Goal: Task Accomplishment & Management: Manage account settings

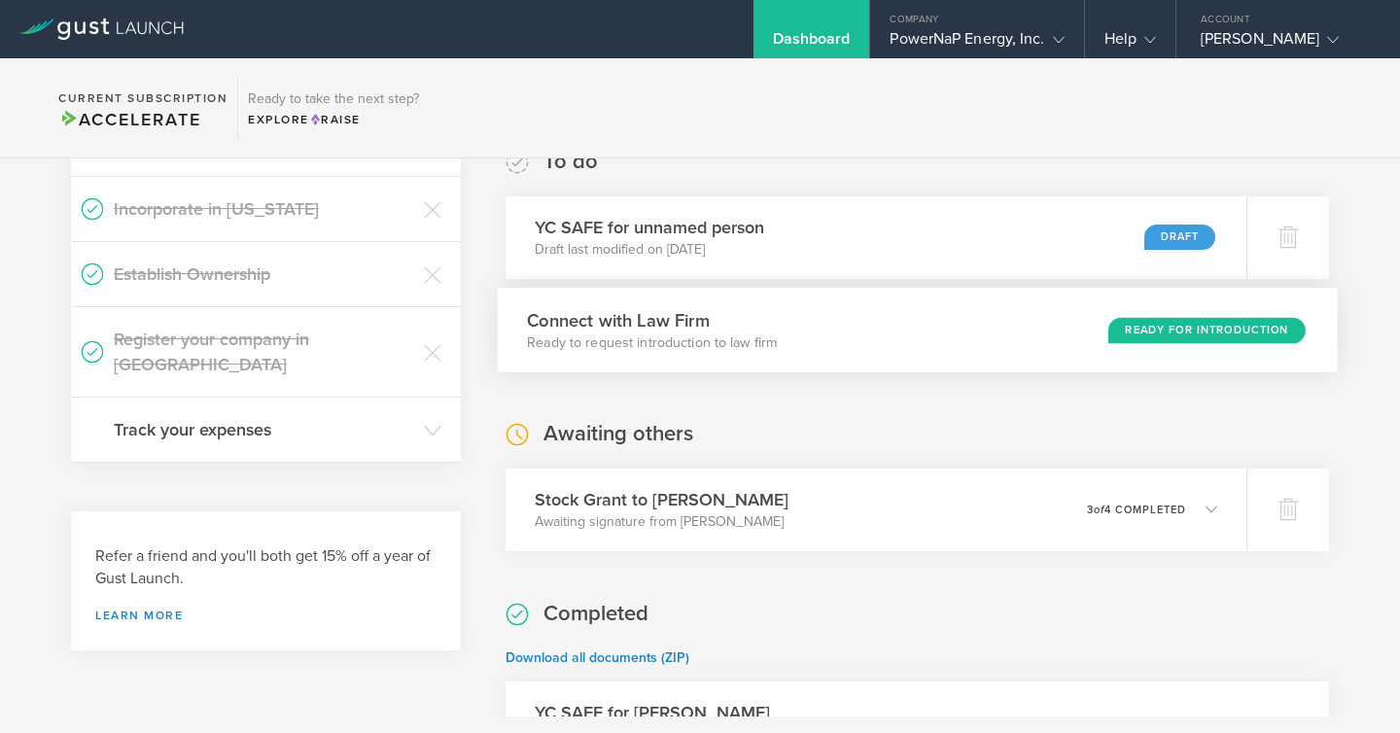
scroll to position [354, 0]
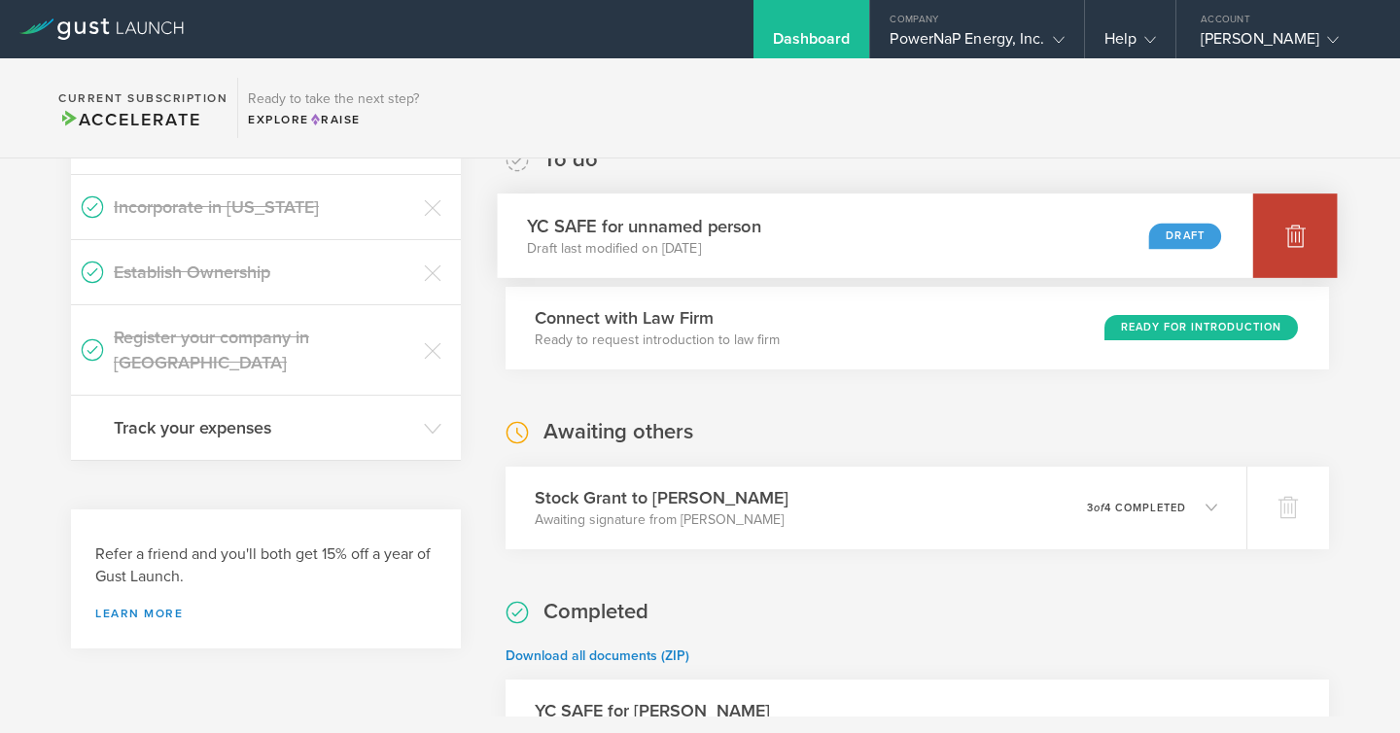
click at [1292, 229] on icon at bounding box center [1296, 237] width 20 height 18
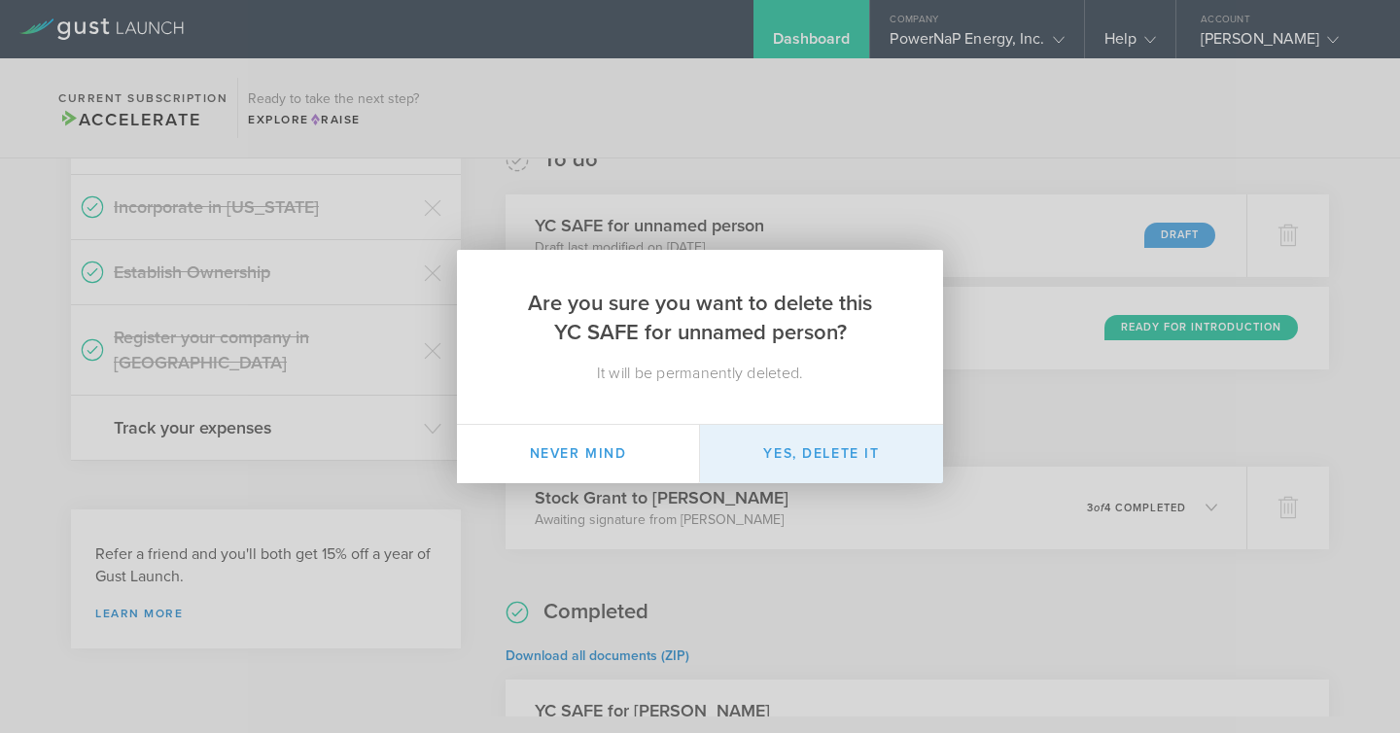
click at [769, 462] on button "Yes, delete it" at bounding box center [821, 454] width 243 height 58
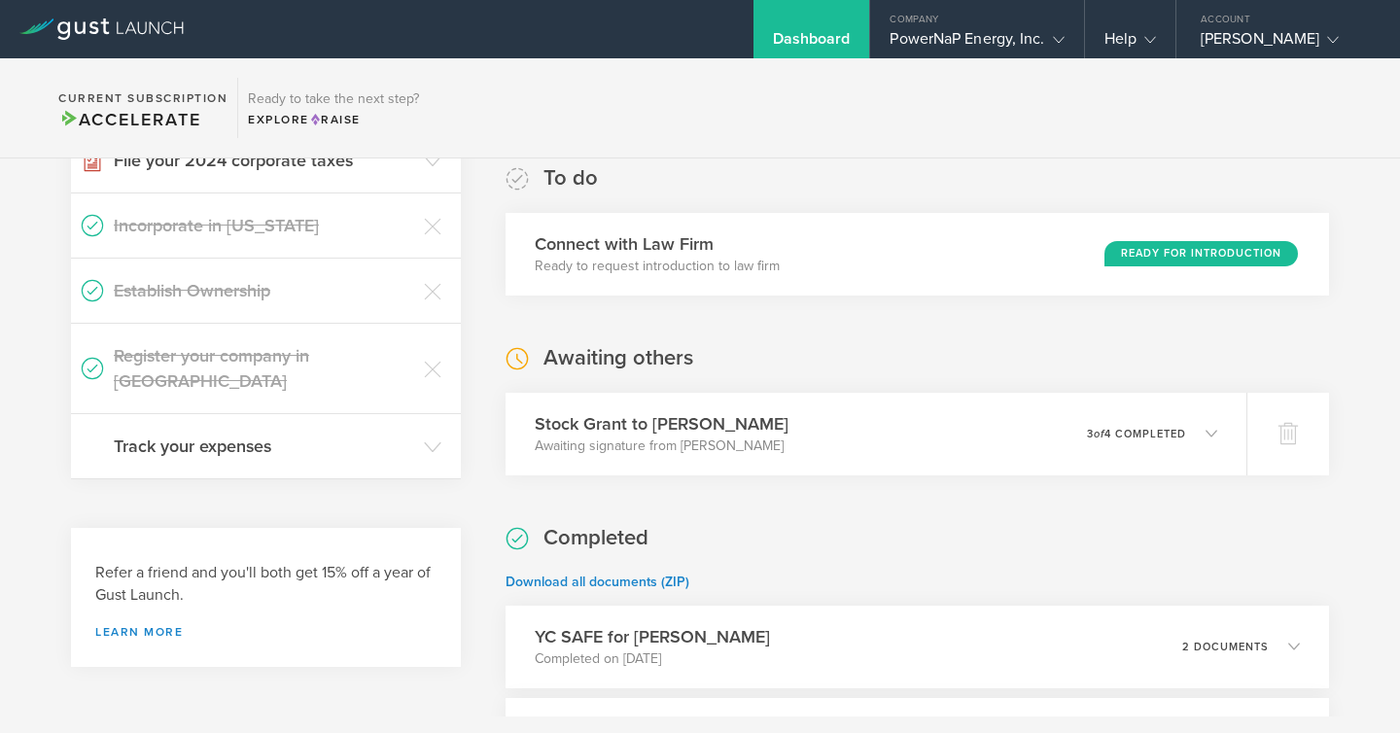
scroll to position [335, 0]
click at [677, 417] on h3 "Stock Grant to [PERSON_NAME]" at bounding box center [656, 425] width 259 height 26
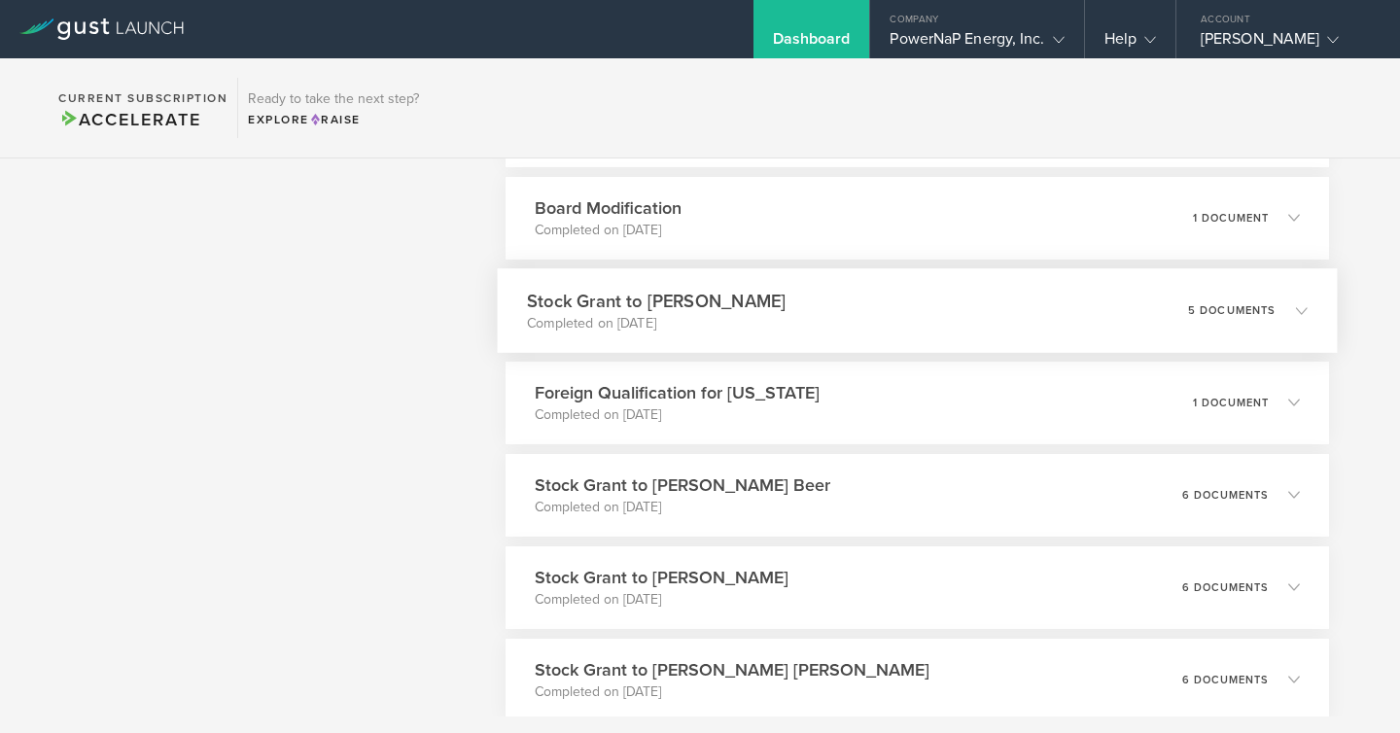
scroll to position [1612, 0]
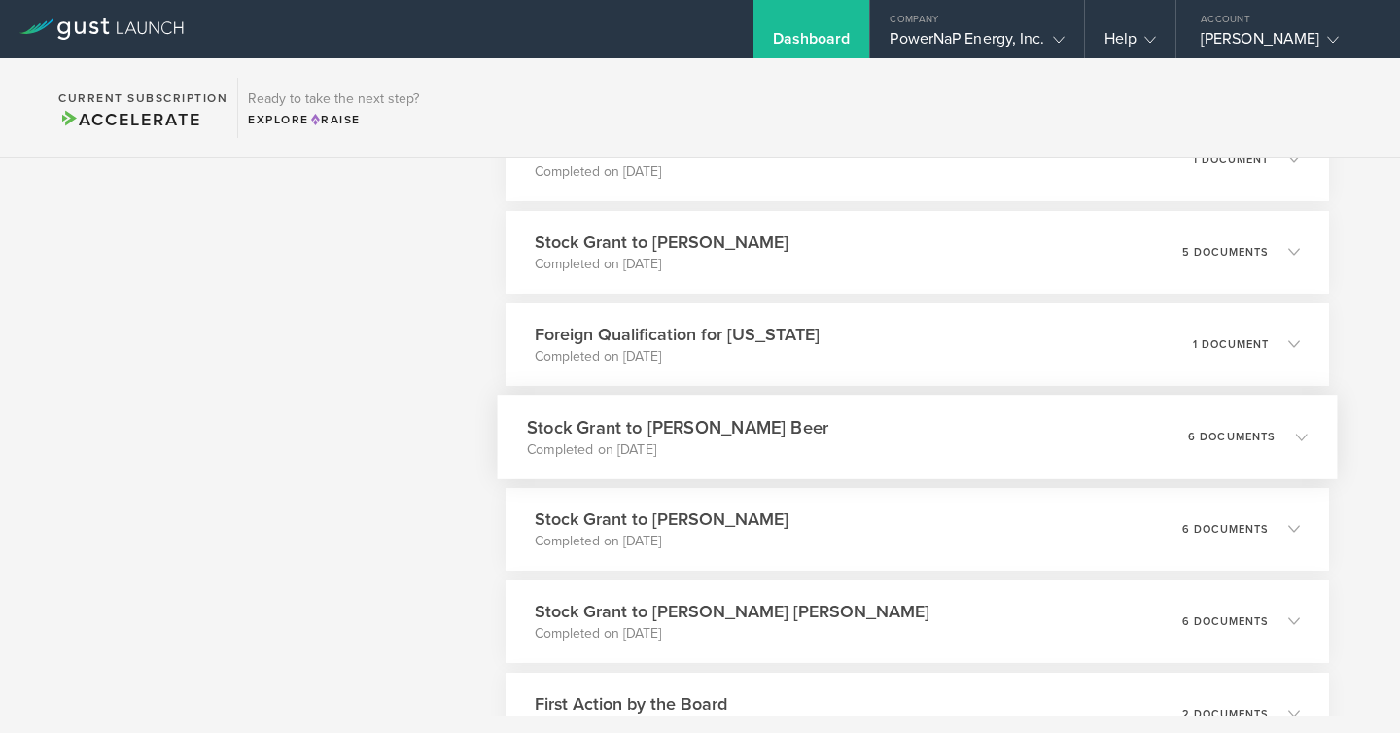
click at [1054, 430] on div "Stock Grant to [PERSON_NAME] Beer Completed on [DATE] 6 documents" at bounding box center [917, 437] width 840 height 85
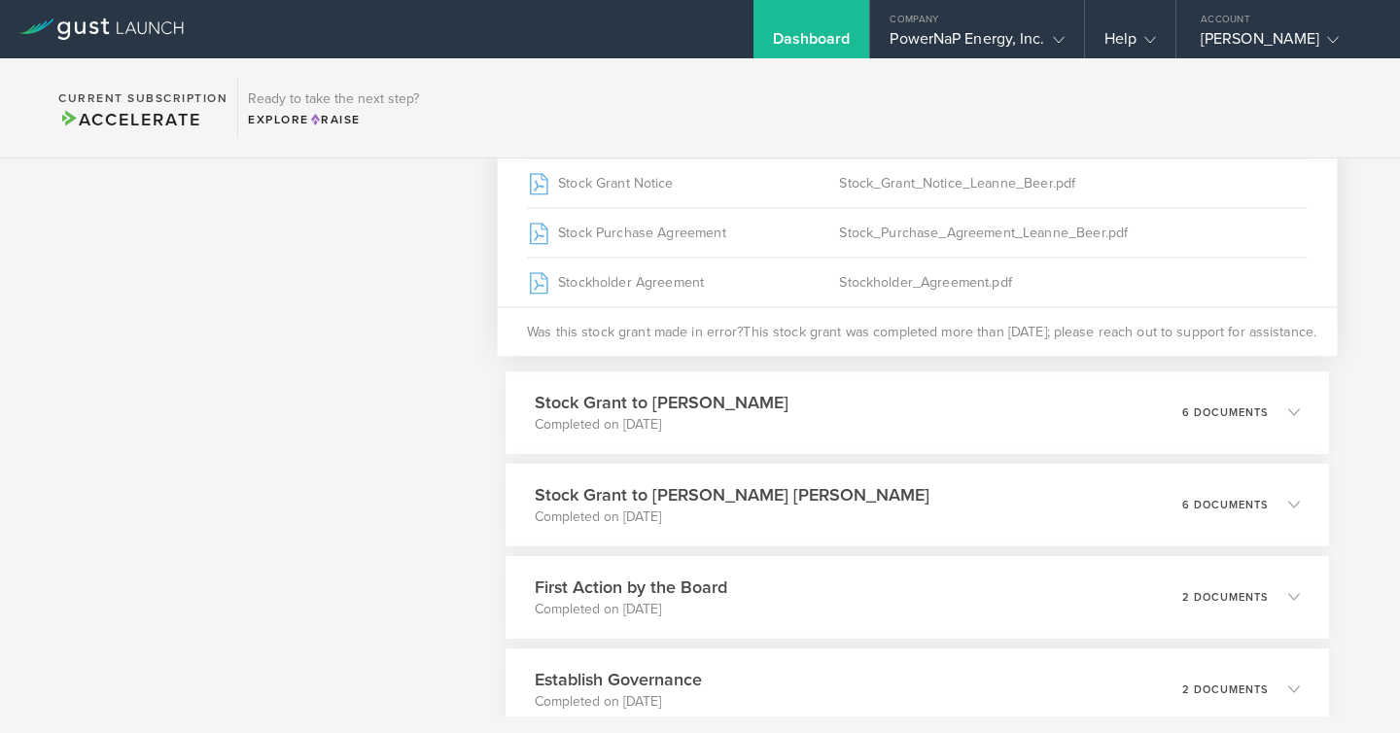
scroll to position [1669, 0]
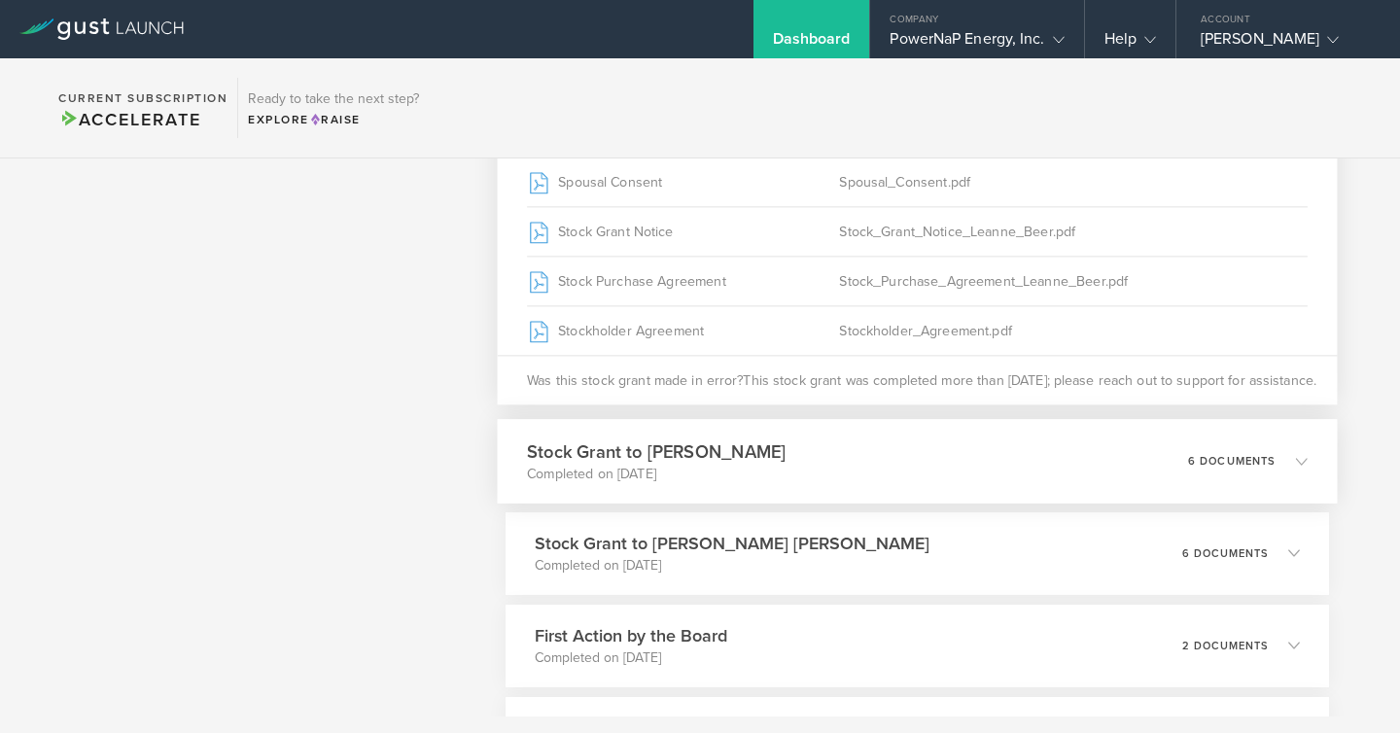
click at [1017, 477] on div "Stock Grant to [PERSON_NAME] Completed on [DATE] 6 documents" at bounding box center [917, 461] width 840 height 85
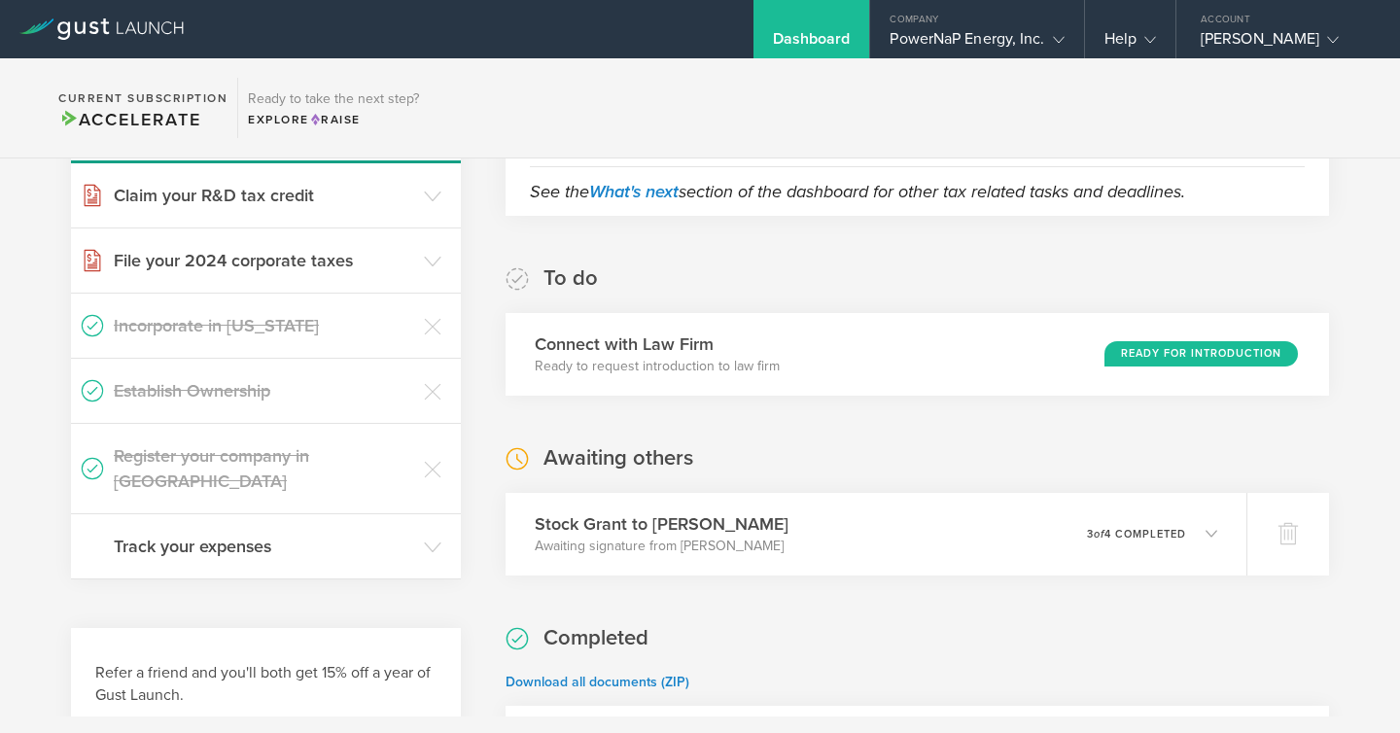
scroll to position [0, 0]
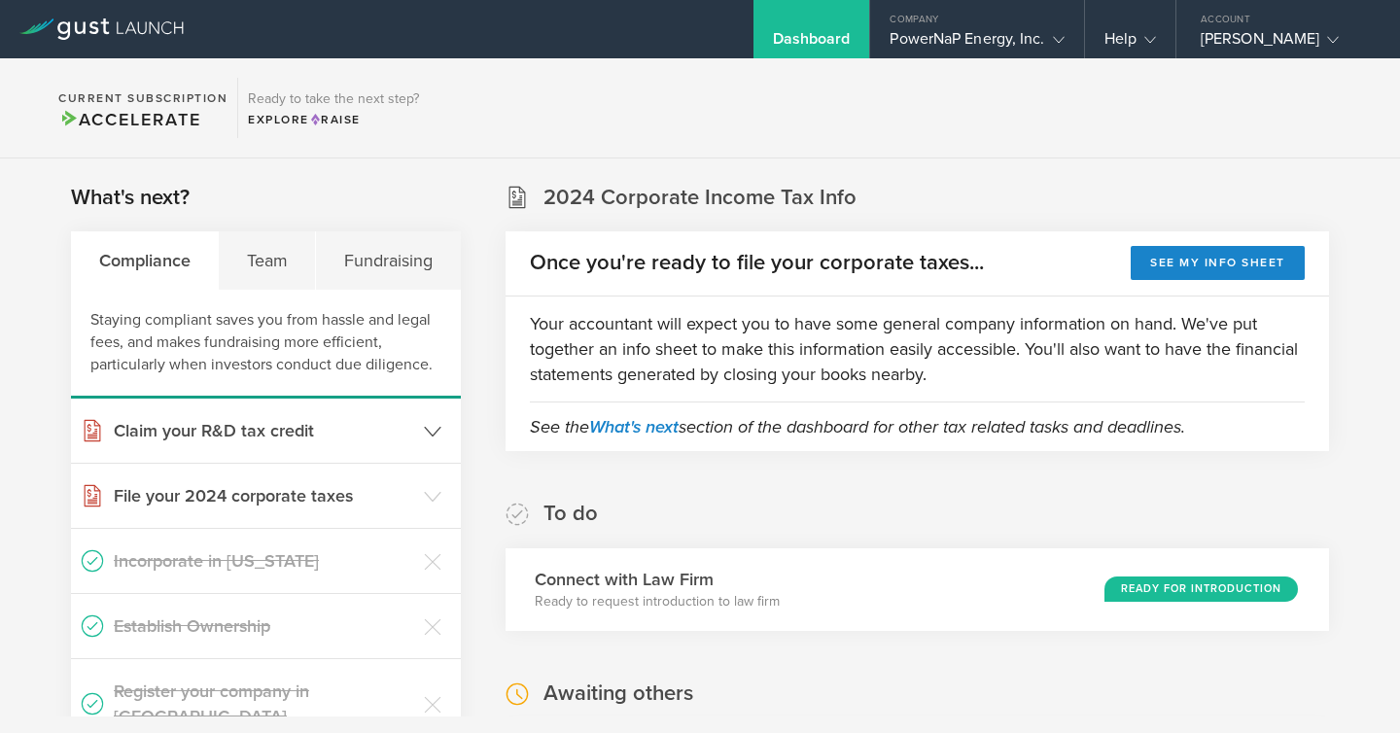
click at [250, 432] on h3 "Claim your R&D tax credit" at bounding box center [264, 430] width 301 height 25
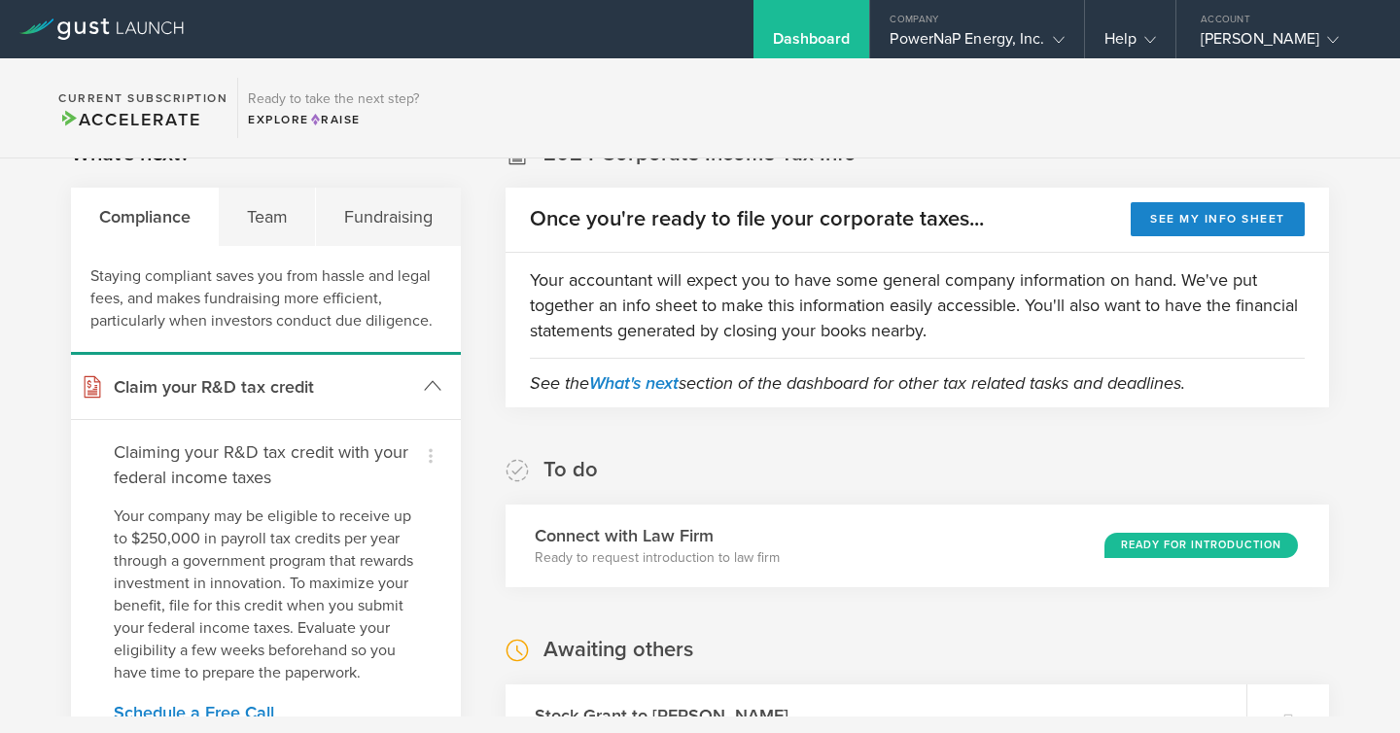
scroll to position [47, 0]
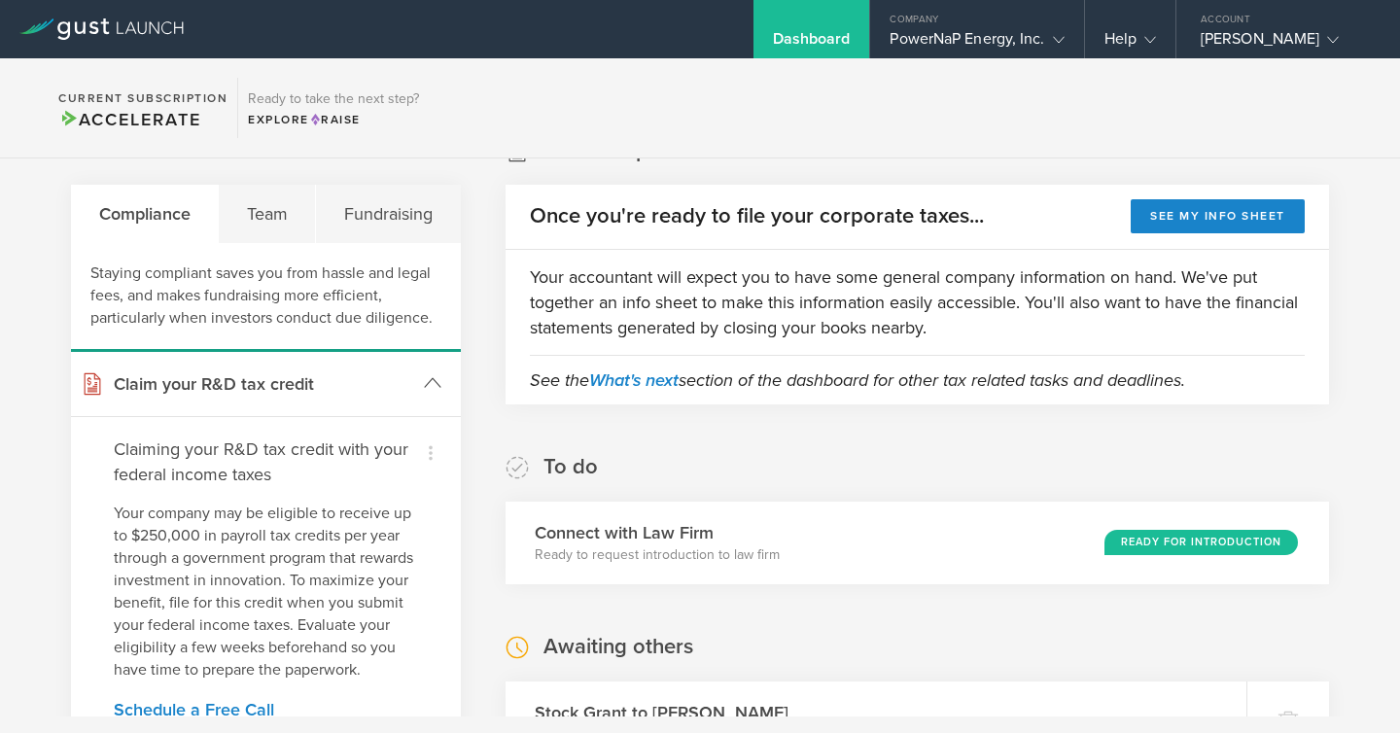
click at [240, 383] on h3 "Claim your R&D tax credit" at bounding box center [264, 384] width 301 height 25
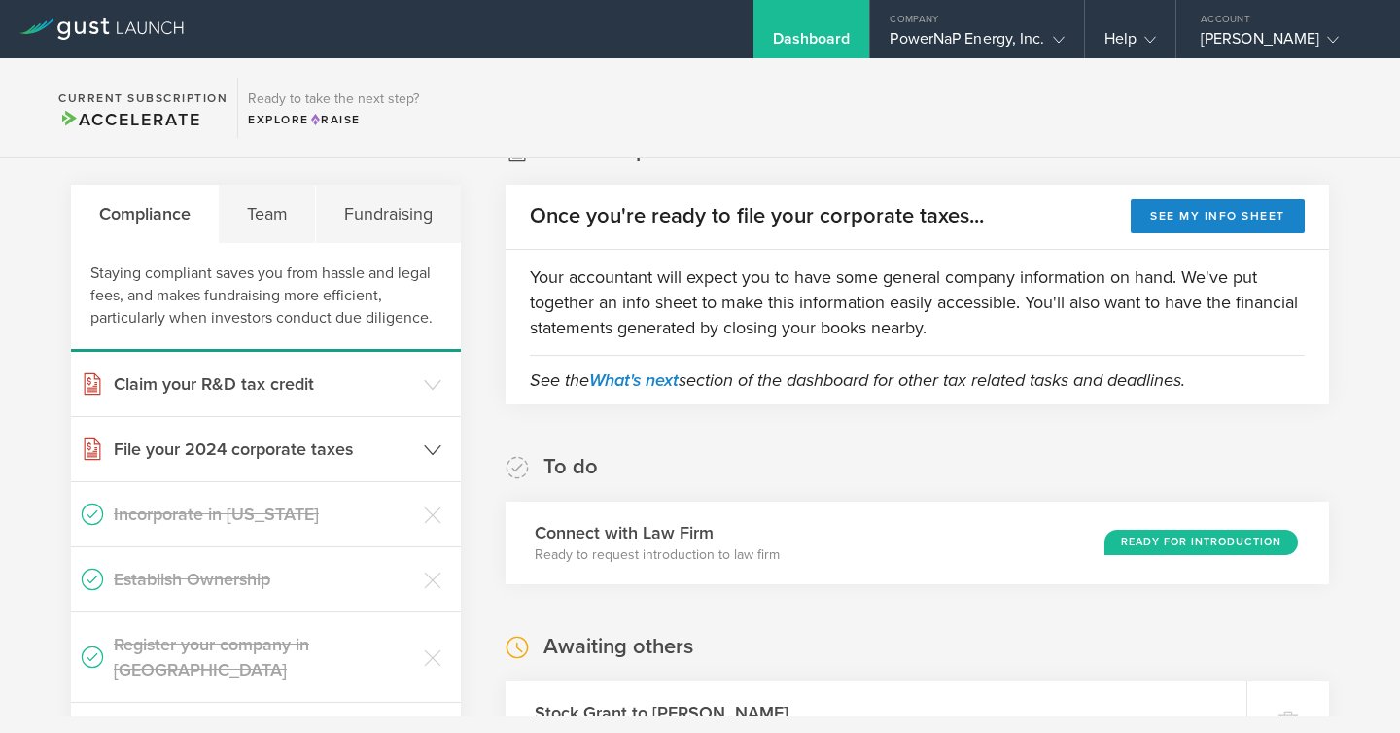
click at [237, 442] on h3 "File your 2024 corporate taxes" at bounding box center [264, 449] width 301 height 25
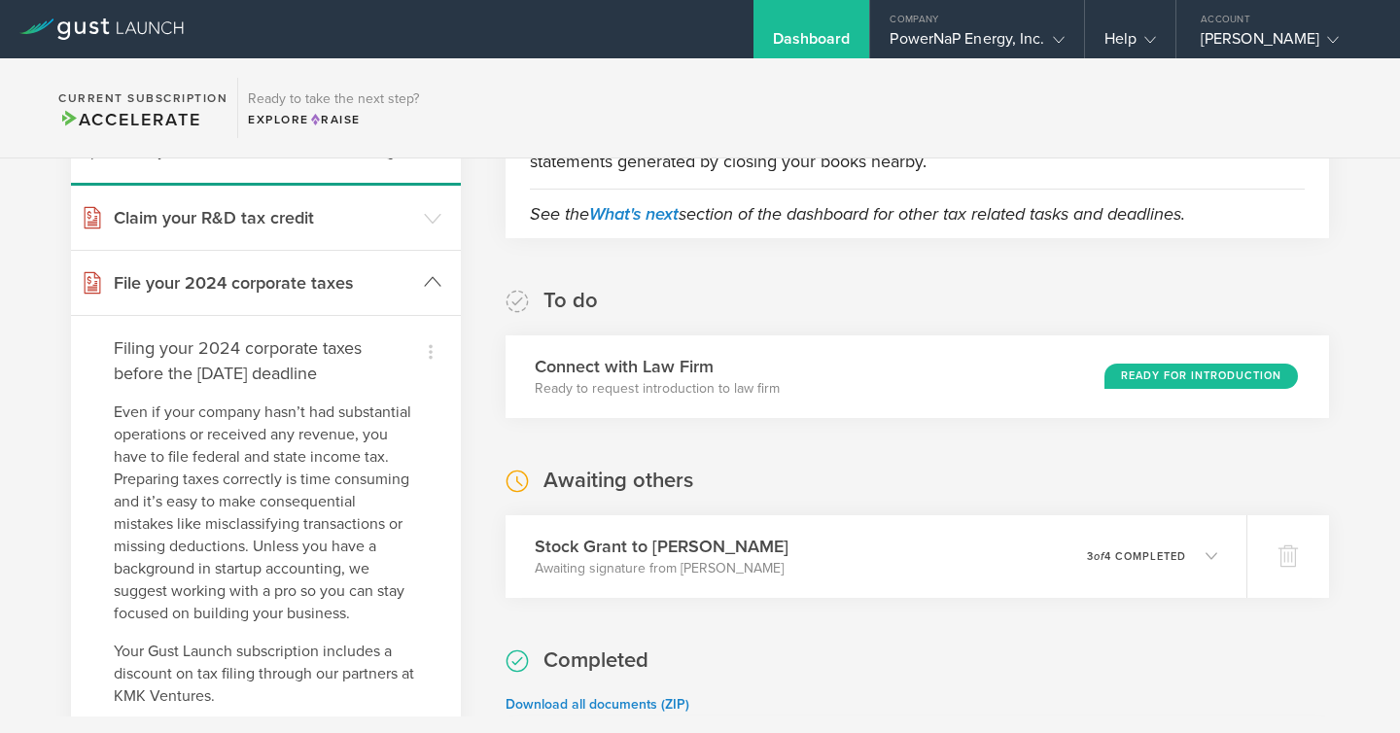
scroll to position [231, 0]
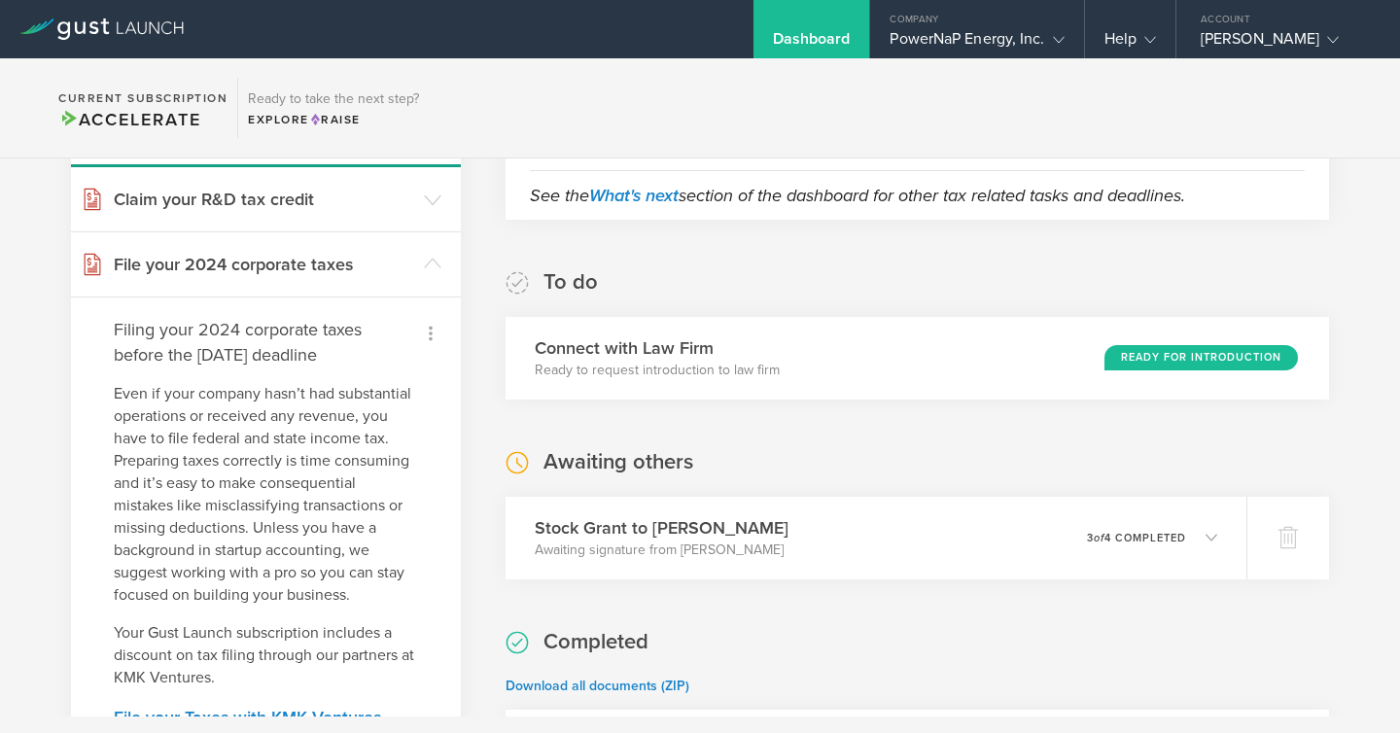
click at [426, 335] on icon at bounding box center [430, 333] width 23 height 23
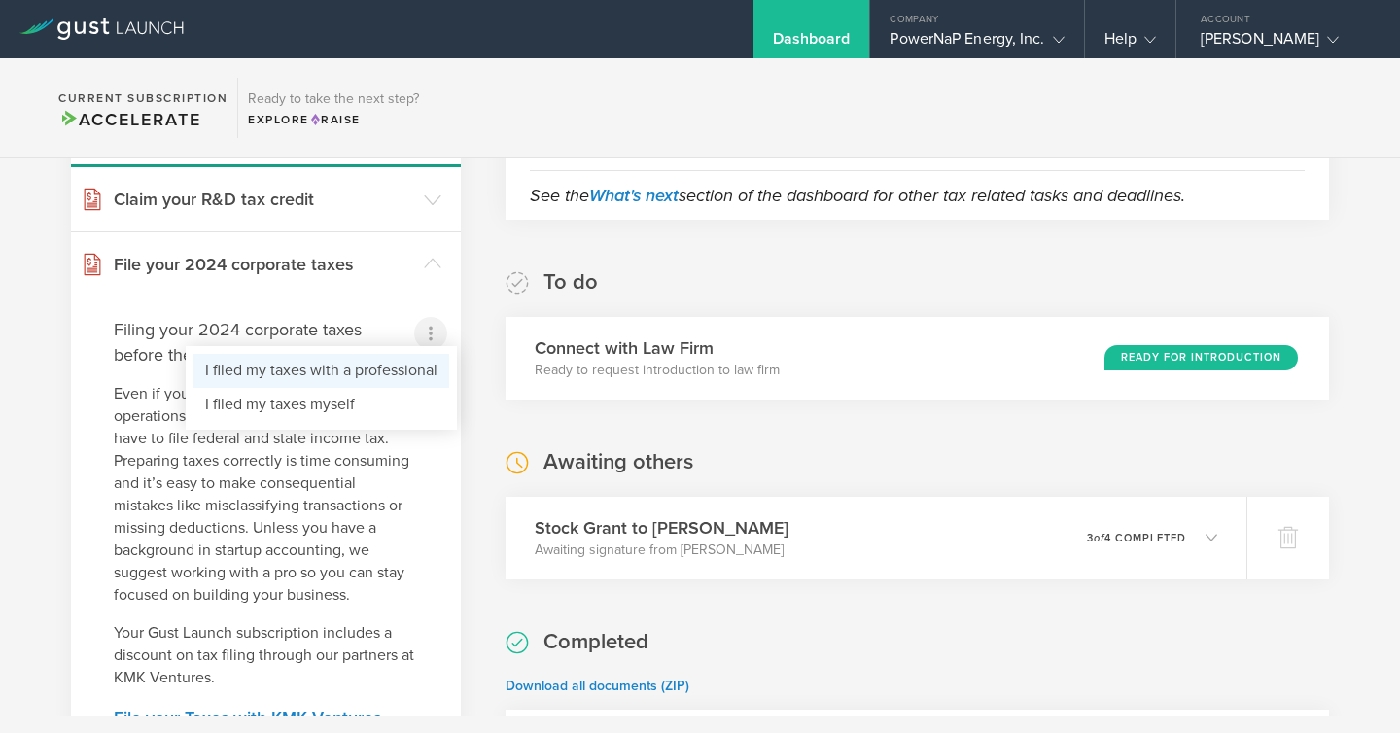
click at [411, 372] on li "I filed my taxes with a professional" at bounding box center [322, 371] width 256 height 34
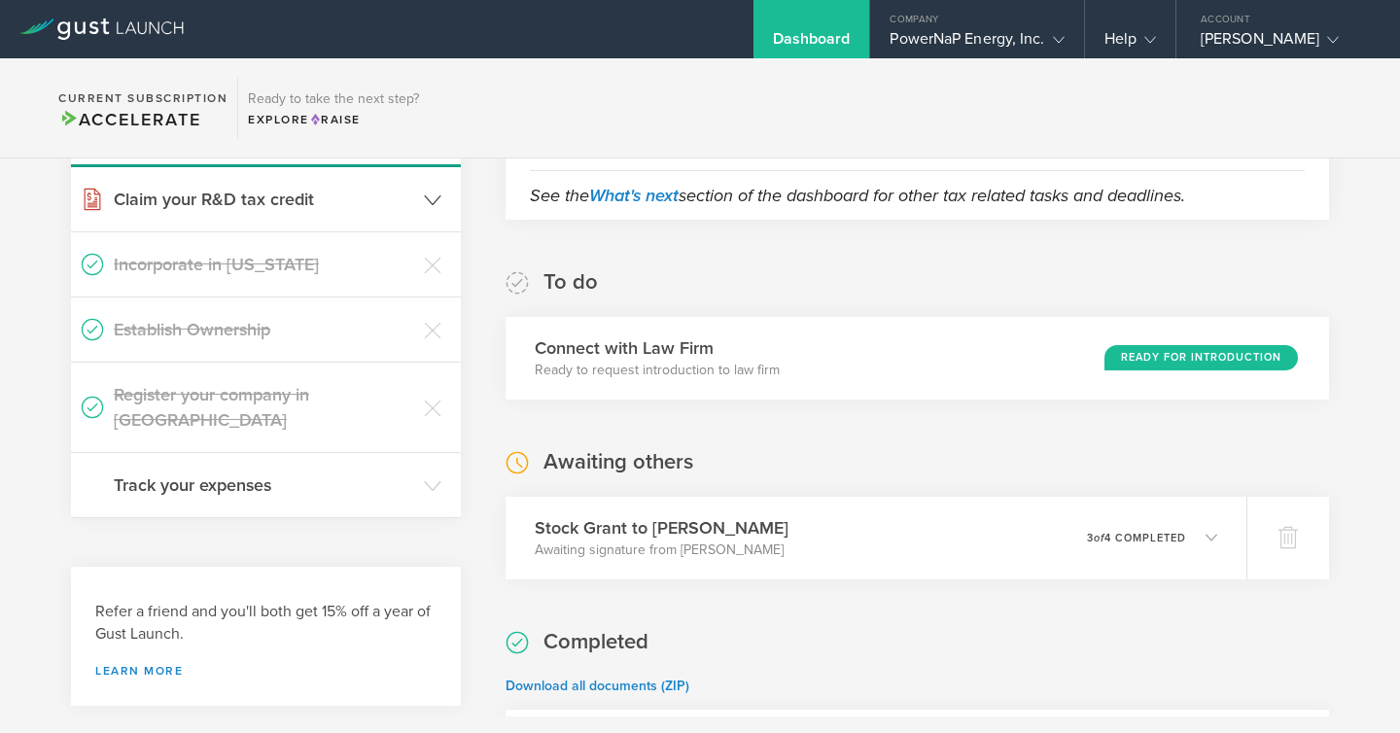
click at [436, 203] on icon at bounding box center [433, 201] width 18 height 18
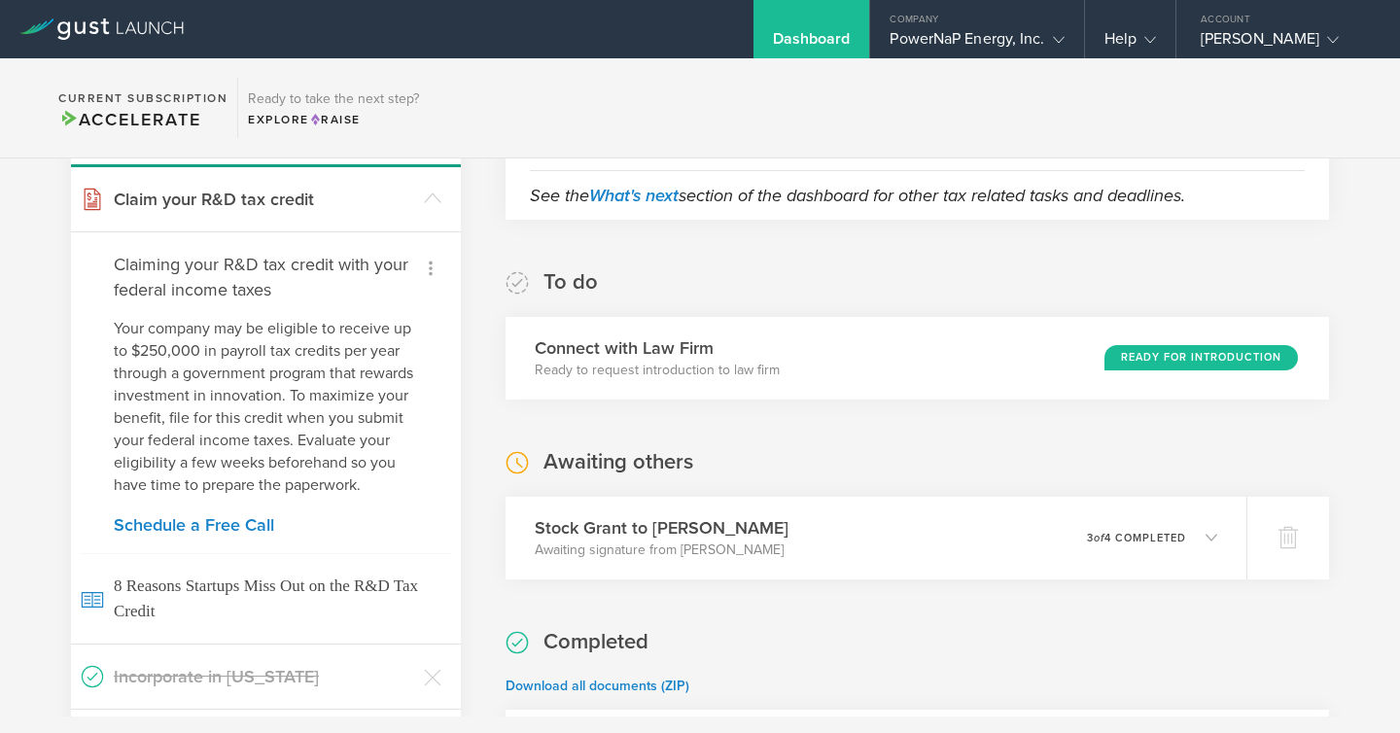
click at [431, 270] on icon at bounding box center [430, 268] width 23 height 23
click at [430, 372] on small "Not qualified" at bounding box center [400, 380] width 76 height 19
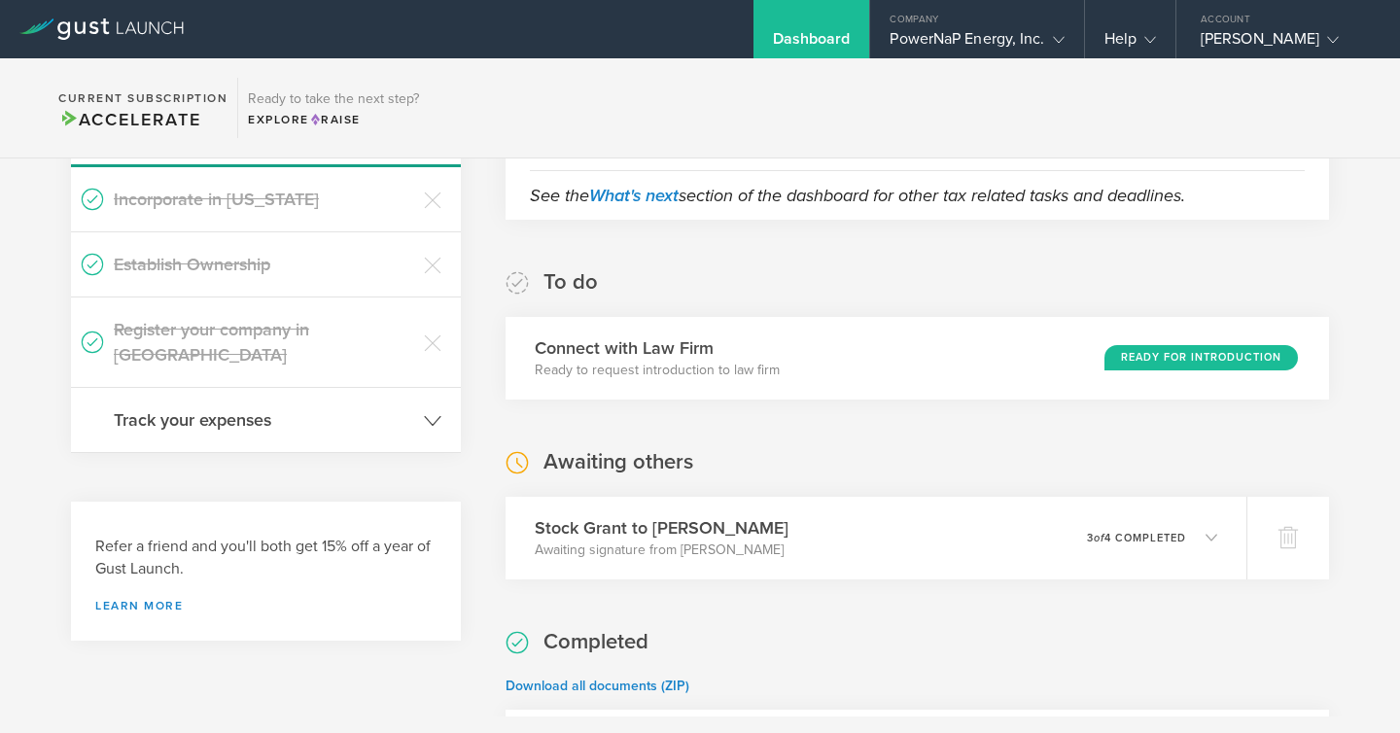
click at [432, 412] on icon at bounding box center [433, 421] width 18 height 18
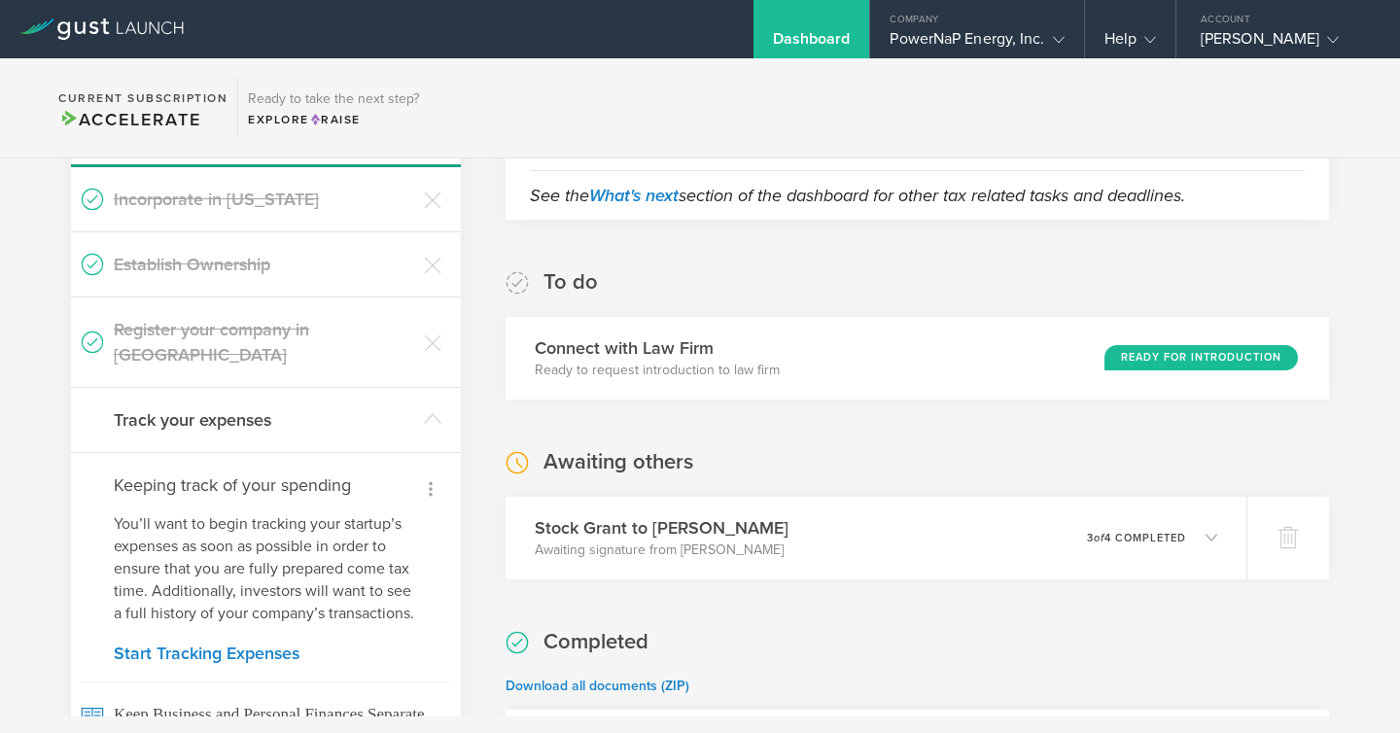
click at [435, 478] on icon at bounding box center [430, 489] width 23 height 23
click at [434, 510] on li "Dismiss" at bounding box center [409, 527] width 82 height 34
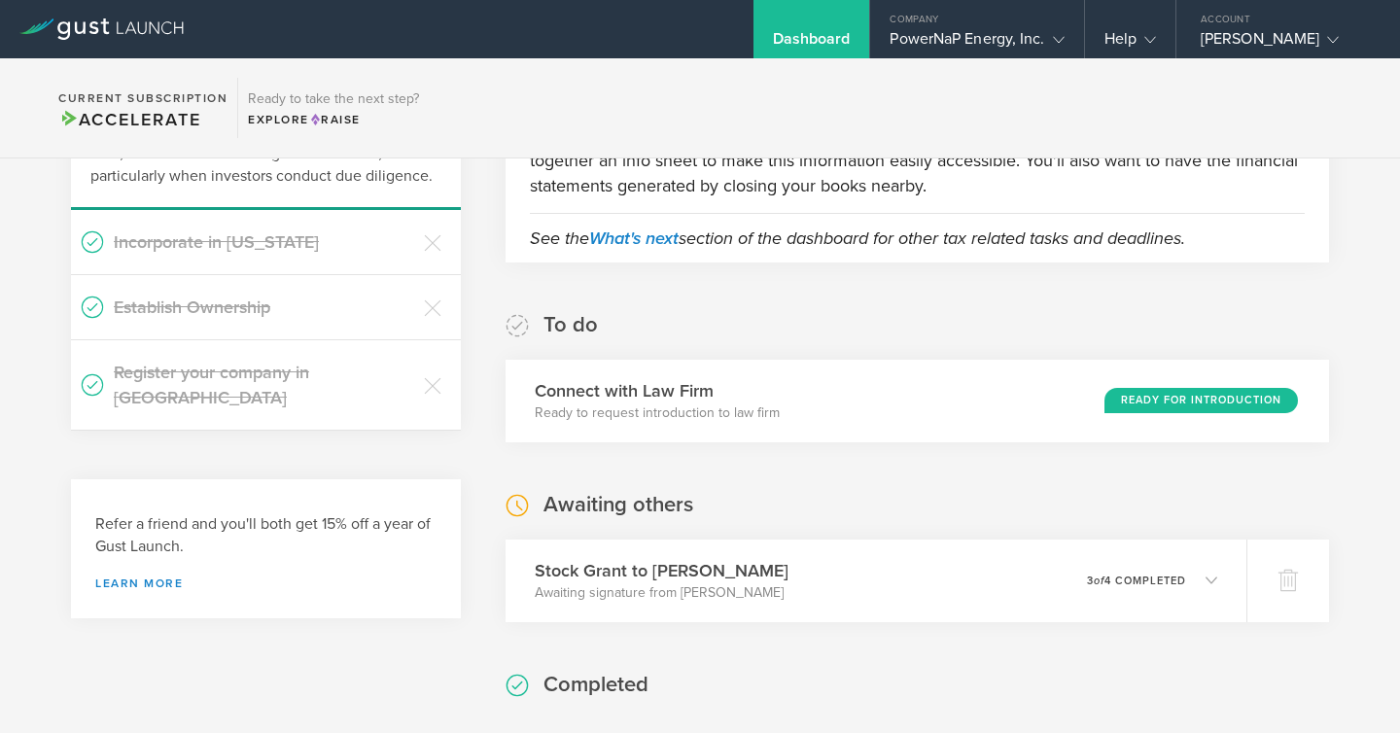
scroll to position [0, 0]
